Goal: Transaction & Acquisition: Purchase product/service

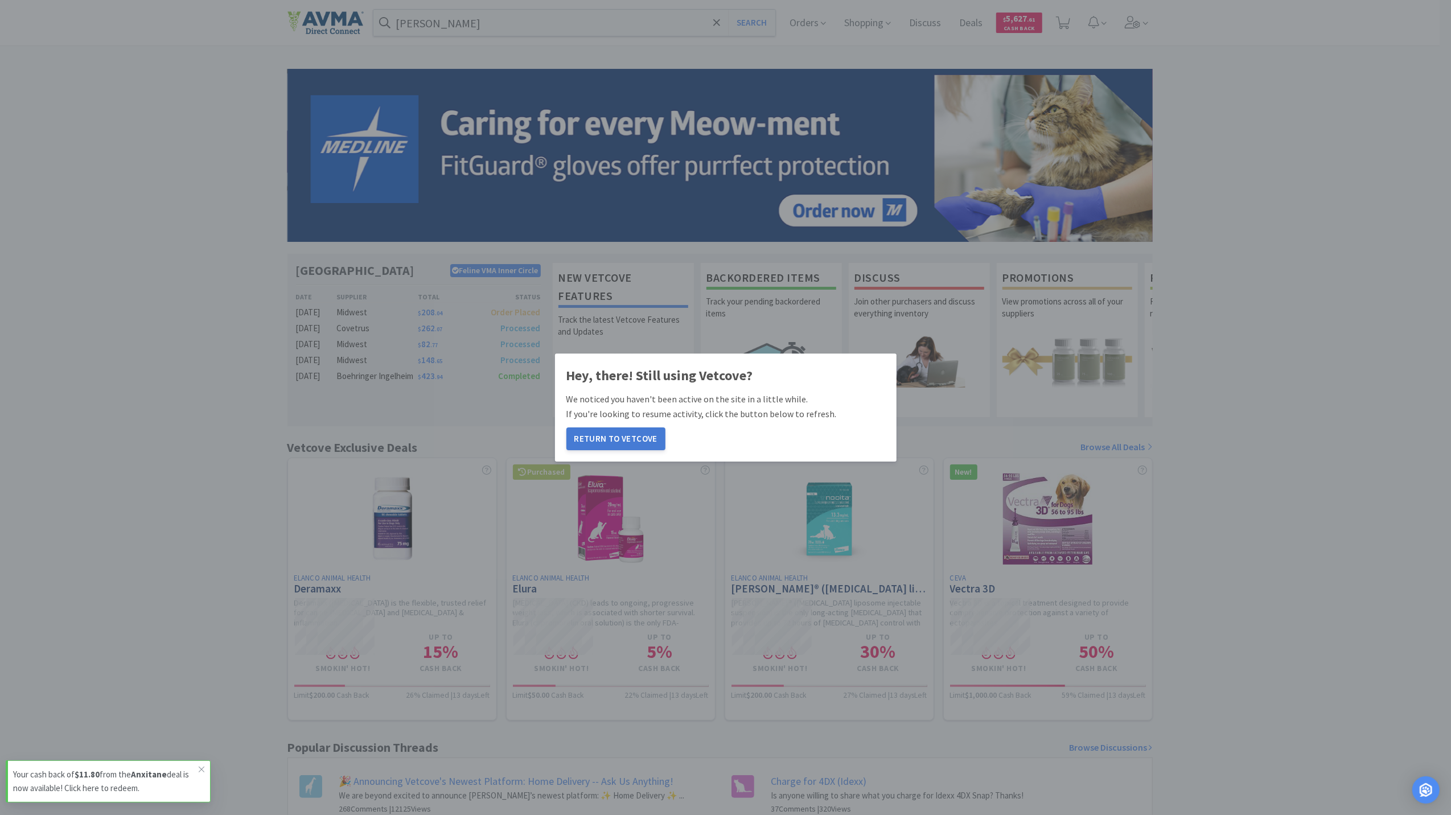
click at [617, 439] on button "Return to Vetcove" at bounding box center [615, 438] width 99 height 23
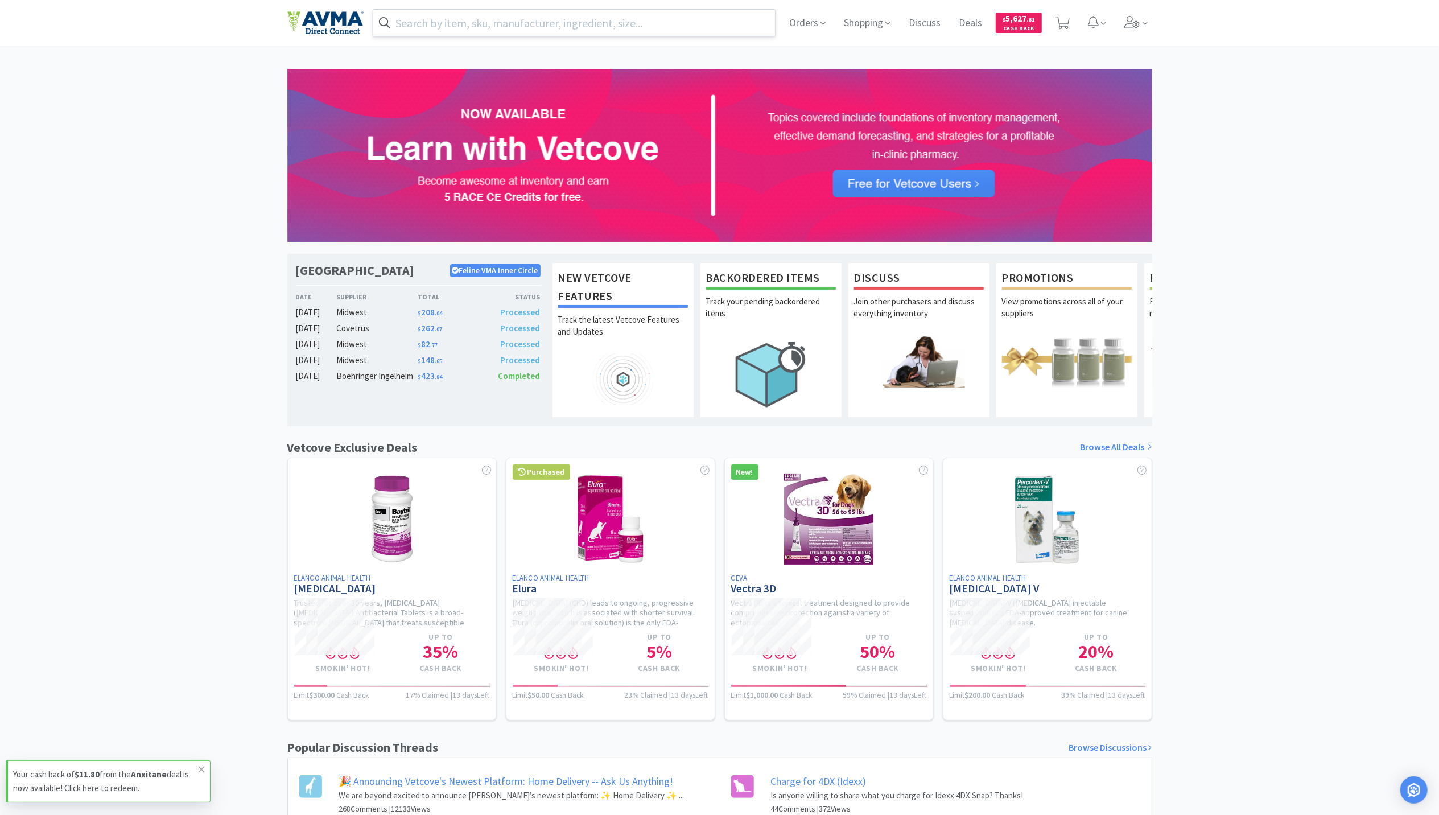
click at [470, 20] on input "text" at bounding box center [574, 23] width 402 height 26
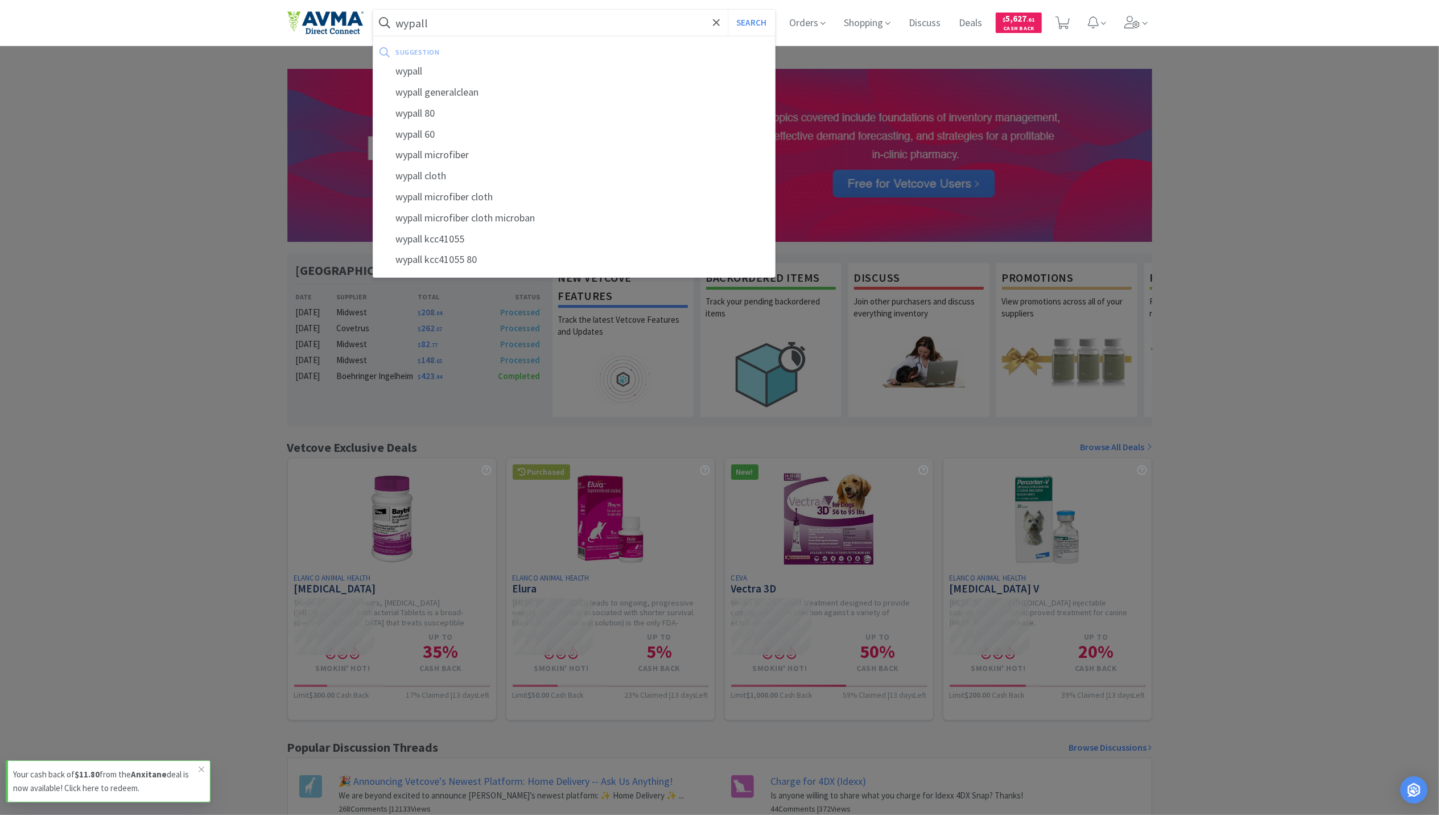
click at [728, 10] on button "Search" at bounding box center [751, 23] width 47 height 26
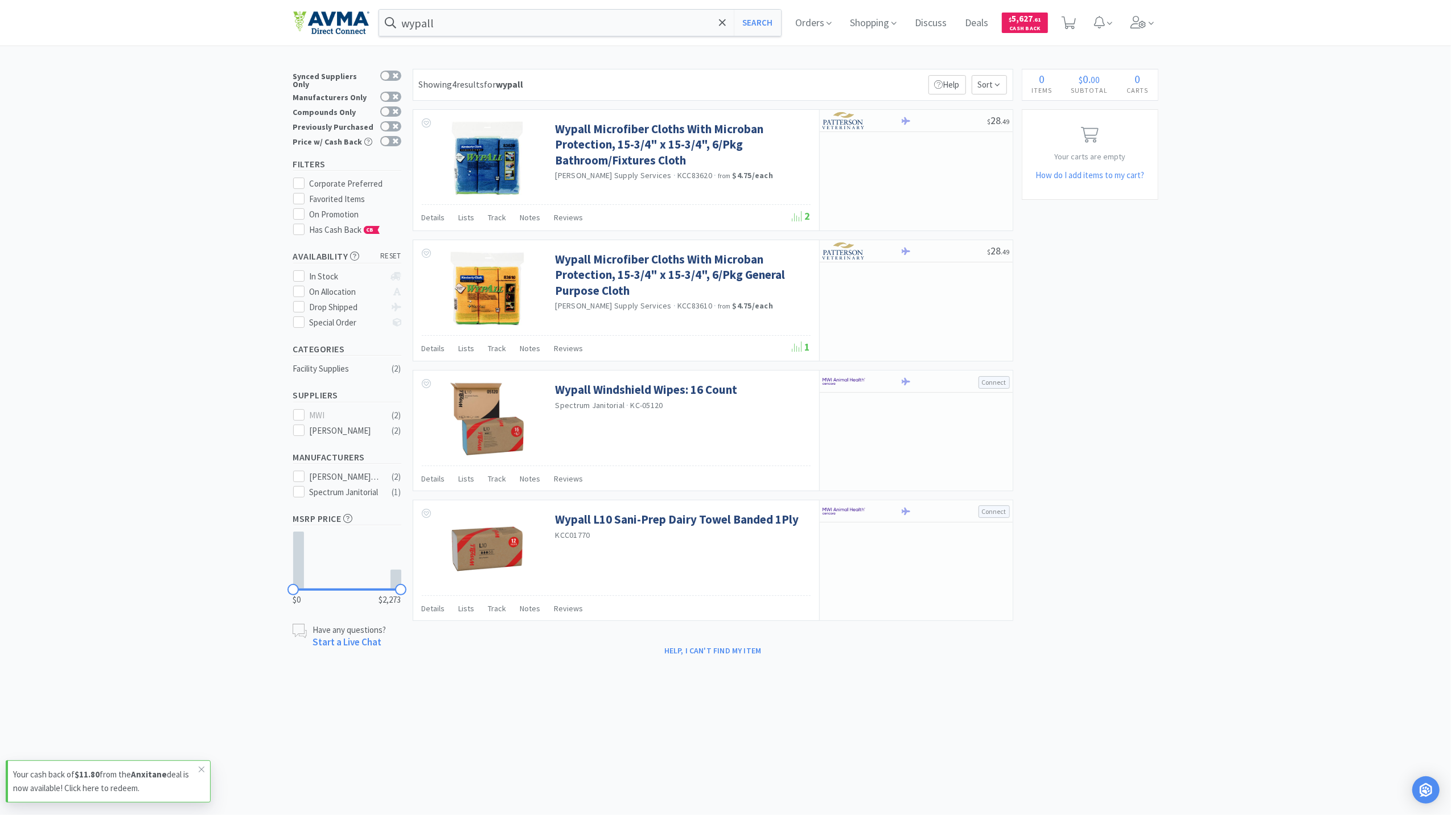
click at [1228, 371] on div "× Filter Results Synced Suppliers Only Manufacturers Only Compounds Only Previo…" at bounding box center [725, 364] width 1451 height 591
click at [627, 128] on link "Wypall Microfiber Cloths With Microban Protection, 15-3/4" x 15-3/4", 6/Pkg Bat…" at bounding box center [681, 144] width 252 height 47
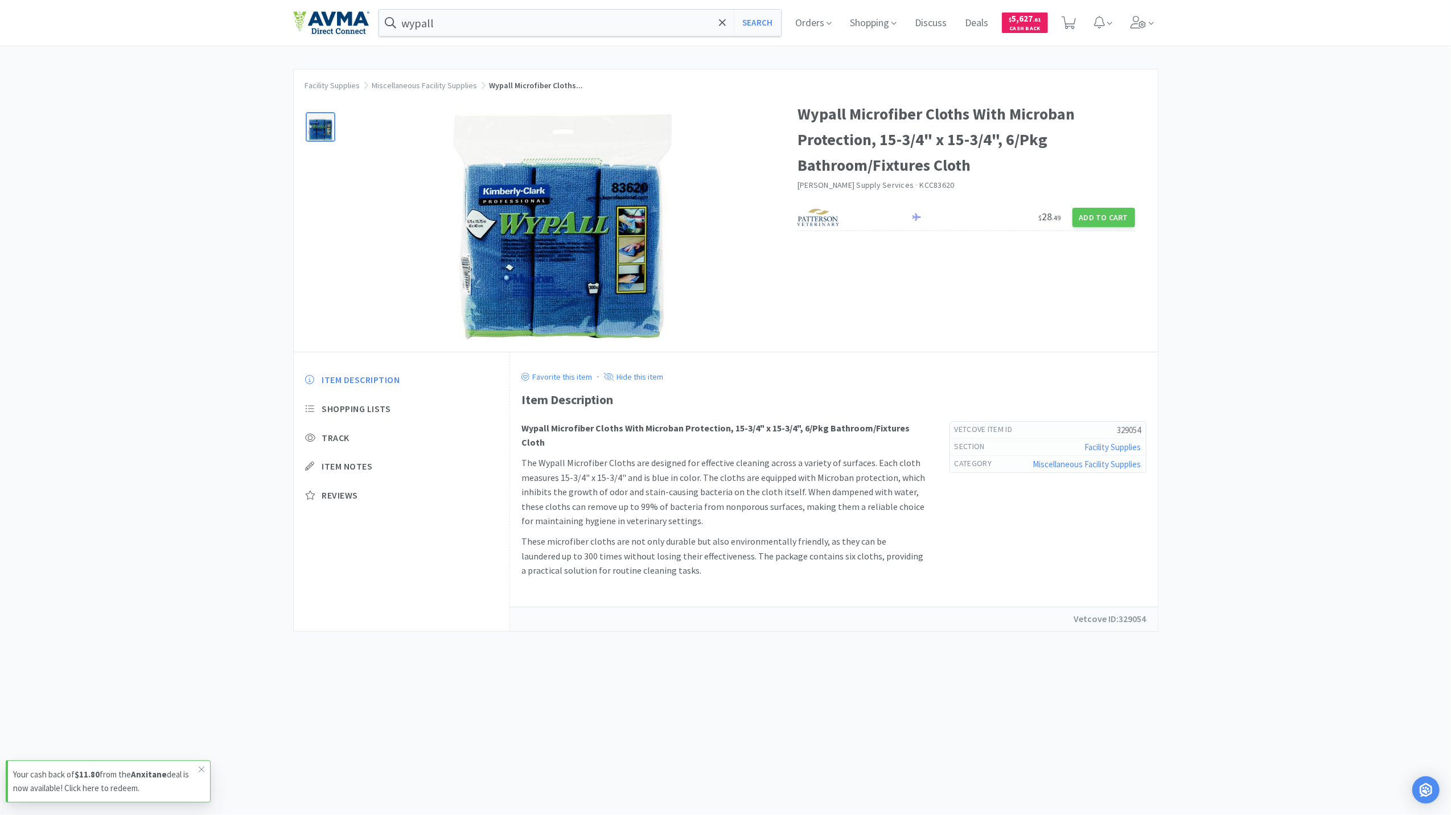
click at [527, 227] on img at bounding box center [562, 227] width 228 height 228
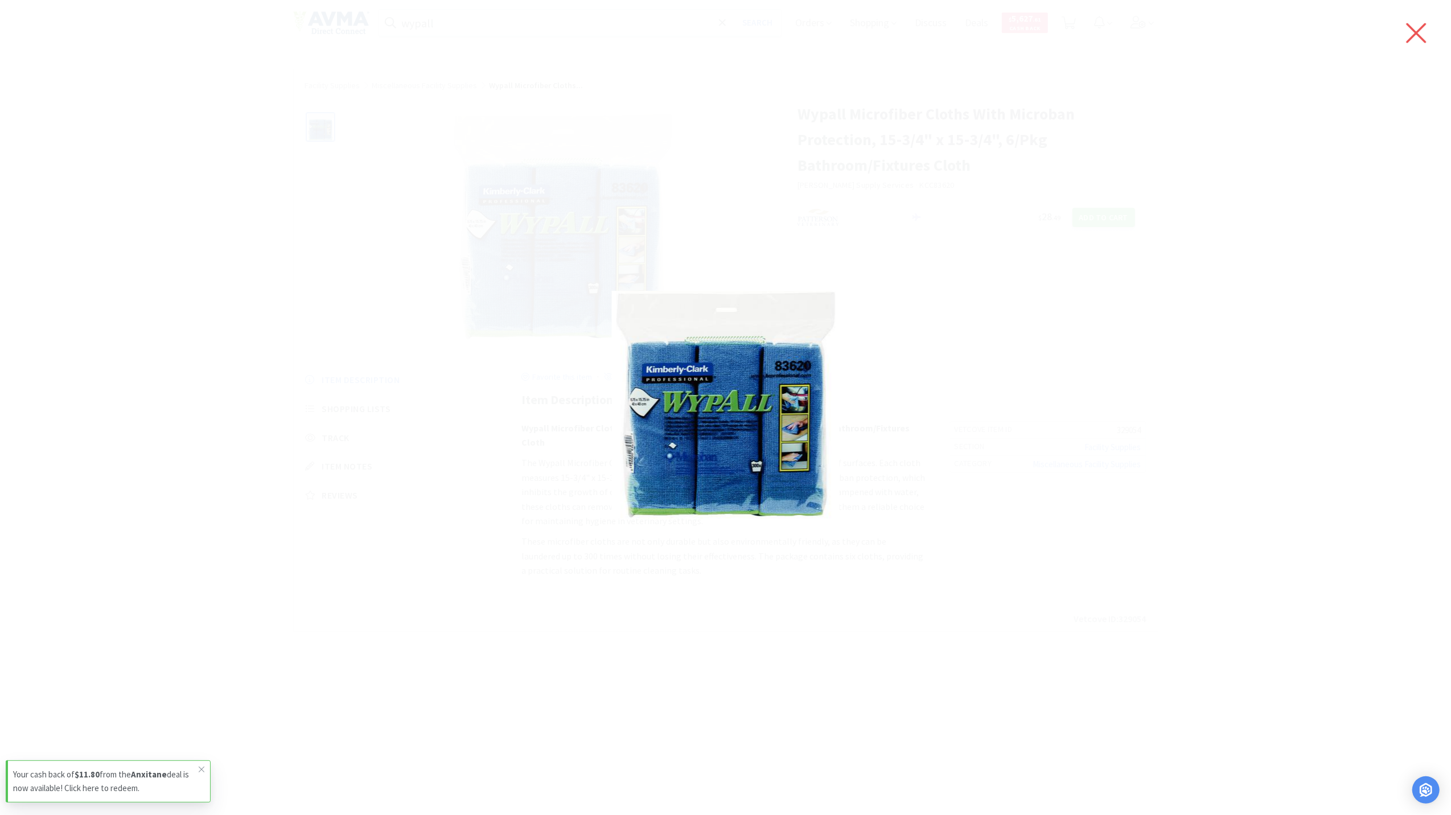
click at [1421, 39] on icon at bounding box center [1416, 33] width 24 height 32
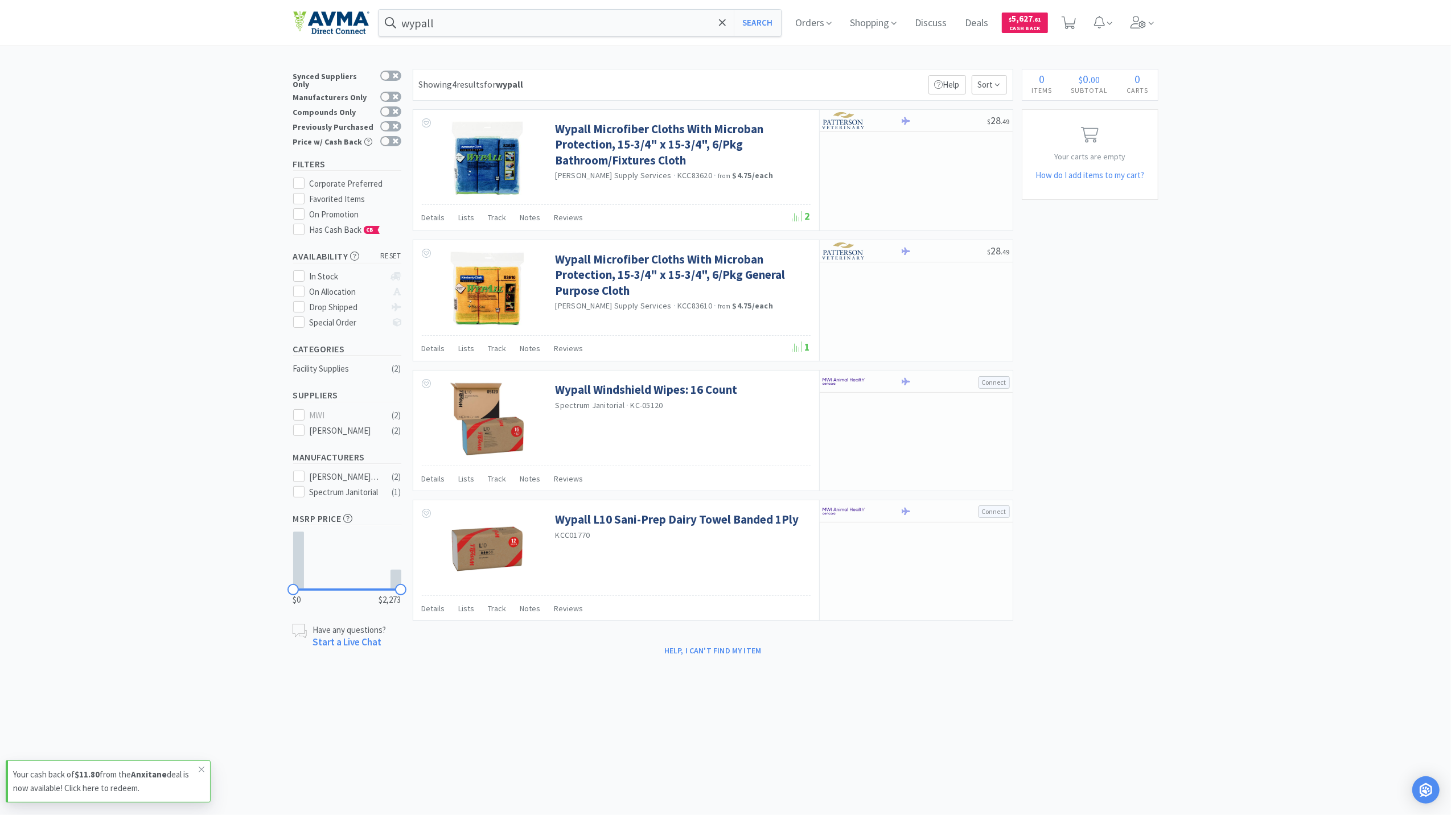
click at [187, 172] on div "× Filter Results Synced Suppliers Only Manufacturers Only Compounds Only Previo…" at bounding box center [725, 364] width 1451 height 591
drag, startPoint x: 187, startPoint y: 172, endPoint x: 158, endPoint y: 401, distance: 231.1
click at [158, 401] on div "× Filter Results Synced Suppliers Only Manufacturers Only Compounds Only Previo…" at bounding box center [725, 364] width 1451 height 591
click at [472, 282] on img at bounding box center [487, 289] width 74 height 74
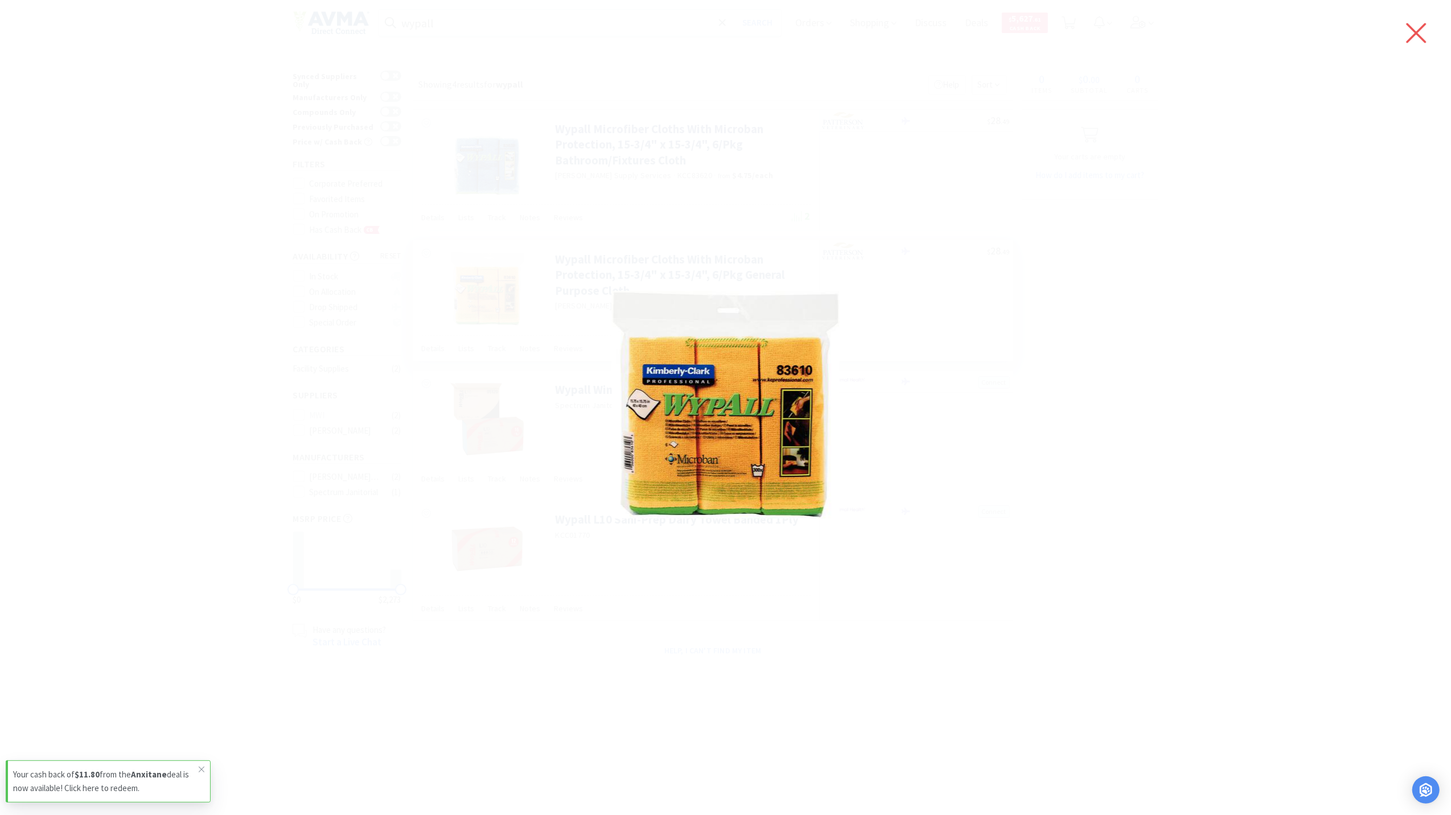
click at [1410, 47] on icon at bounding box center [1416, 33] width 24 height 32
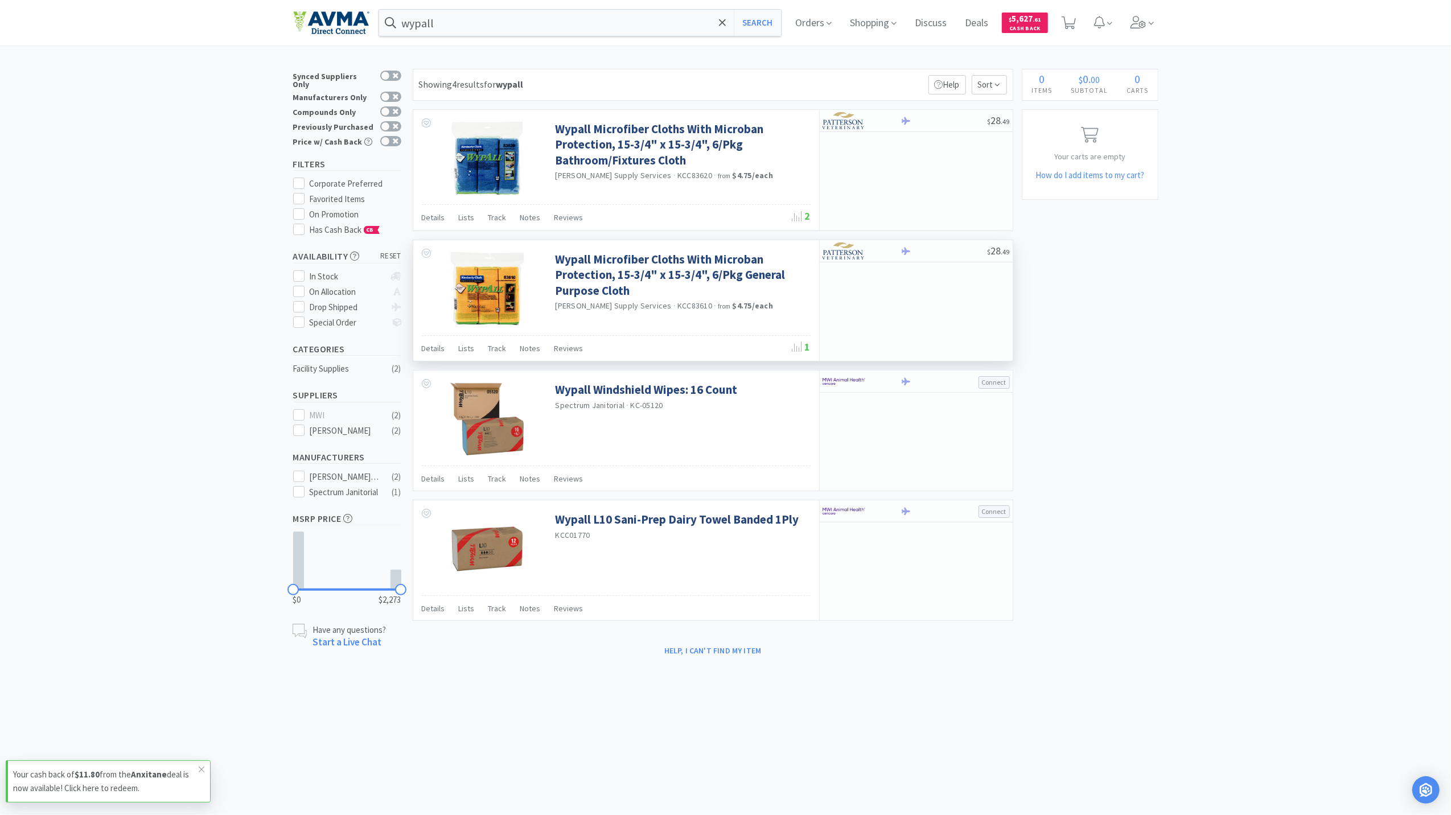
click at [1298, 558] on div "× Filter Results Synced Suppliers Only Manufacturers Only Compounds Only Previo…" at bounding box center [725, 364] width 1451 height 591
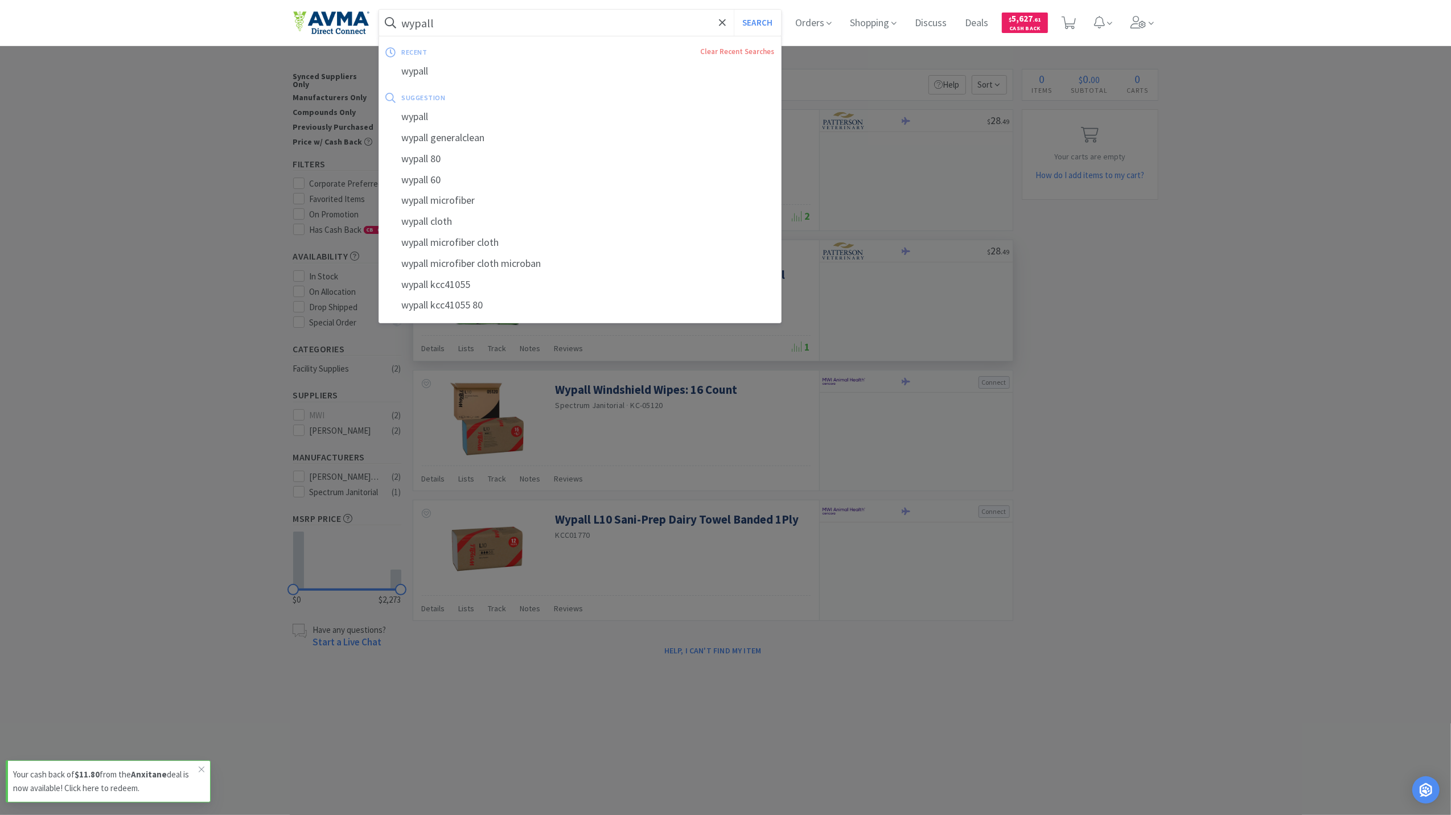
click at [516, 31] on input "wypall" at bounding box center [580, 23] width 402 height 26
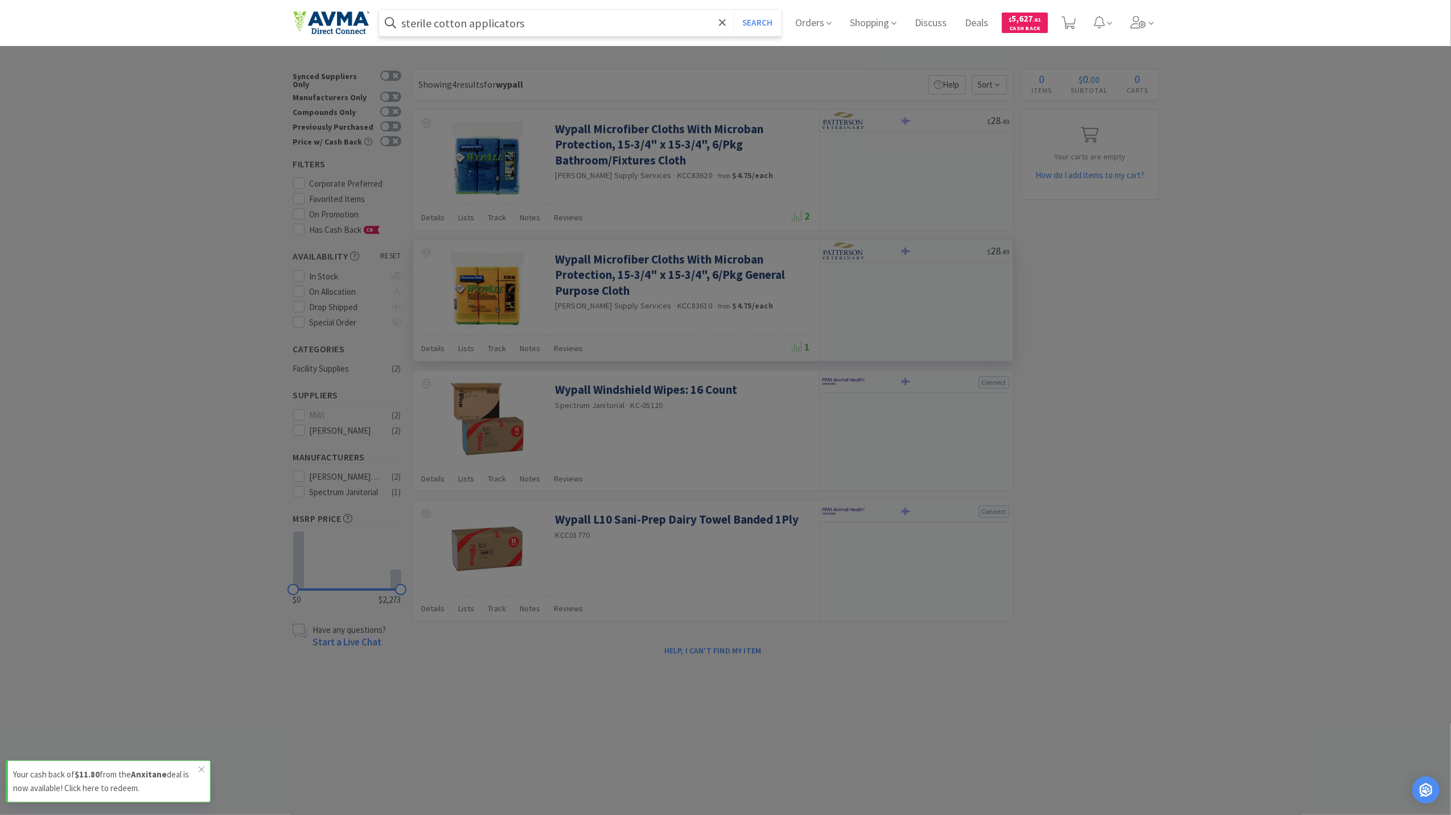
type input "sterile cotton applicators"
click at [734, 10] on button "Search" at bounding box center [757, 23] width 47 height 26
